Goal: Information Seeking & Learning: Learn about a topic

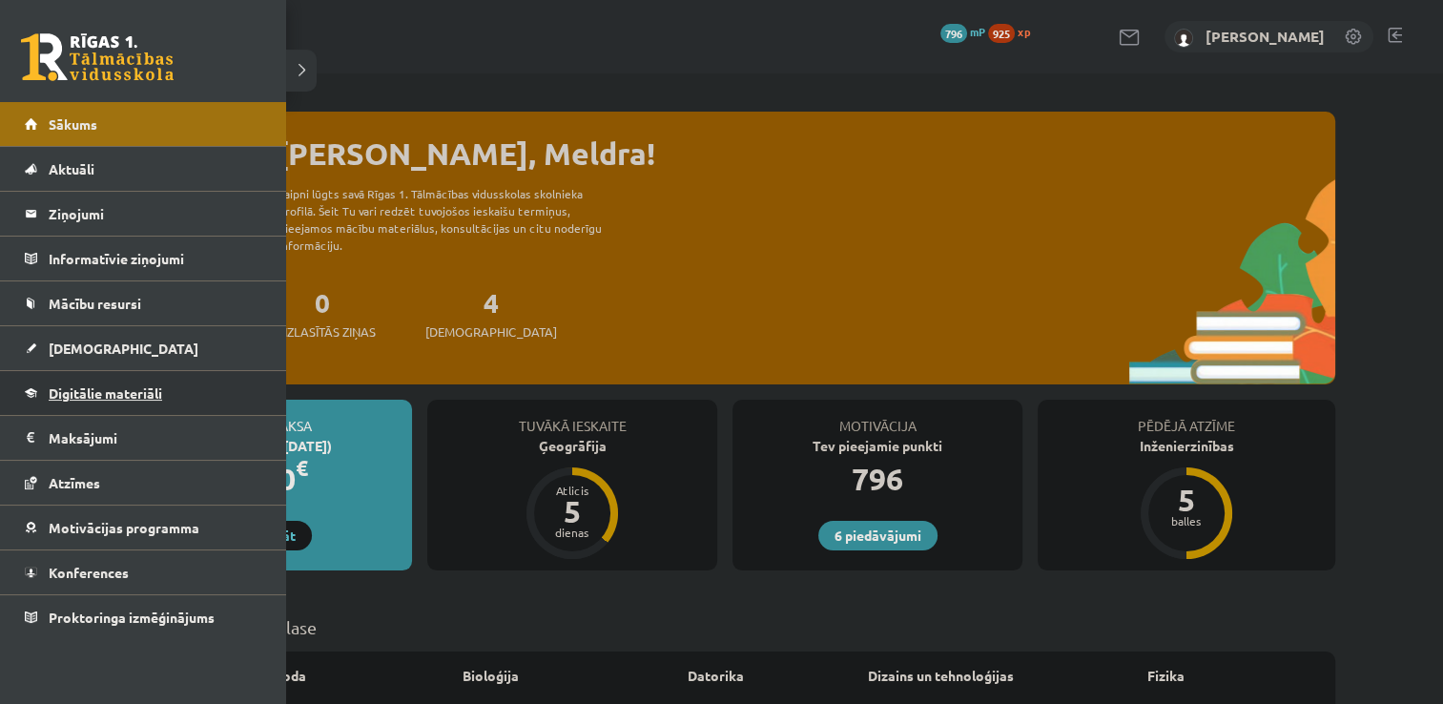
click at [114, 392] on span "Digitālie materiāli" at bounding box center [106, 392] width 114 height 17
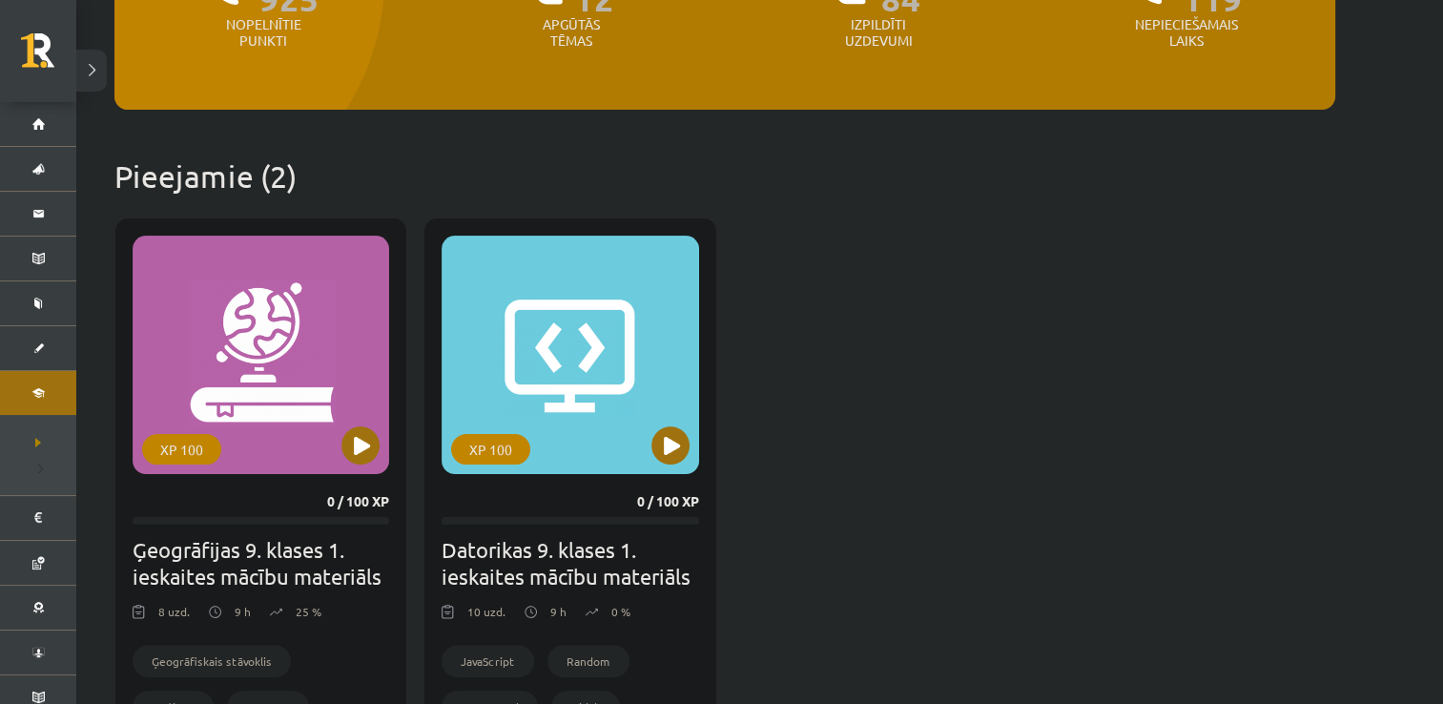
scroll to position [327, 0]
click at [363, 456] on button at bounding box center [361, 444] width 38 height 38
